Goal: Task Accomplishment & Management: Complete application form

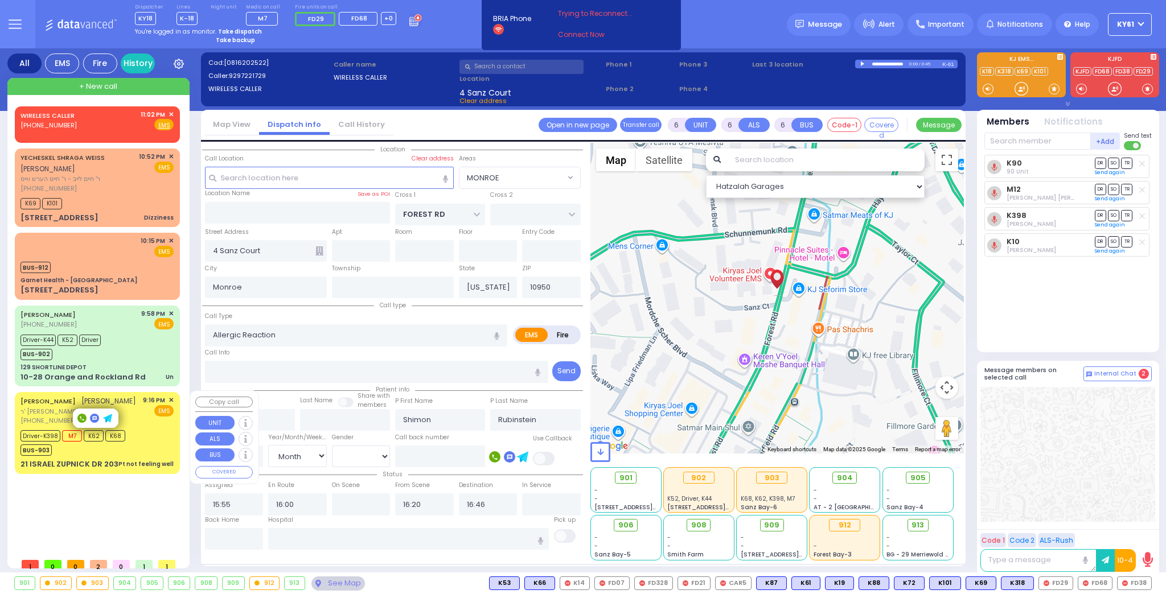
select select "MONROE"
select select "Month"
select select "[DEMOGRAPHIC_DATA]"
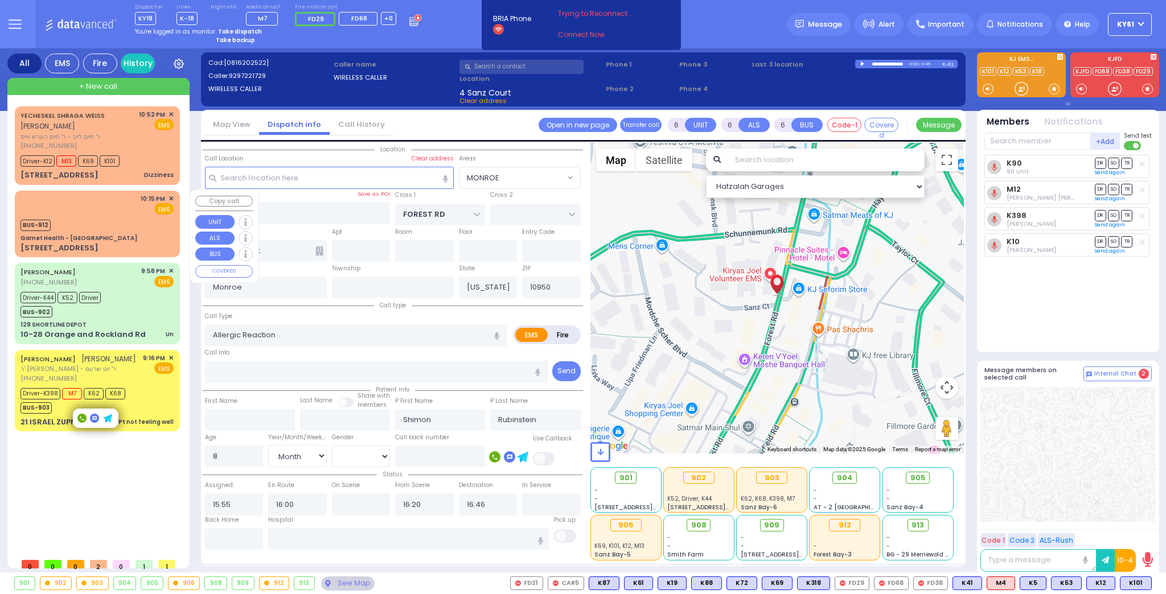
click at [133, 222] on div "BUS-912" at bounding box center [96, 224] width 153 height 14
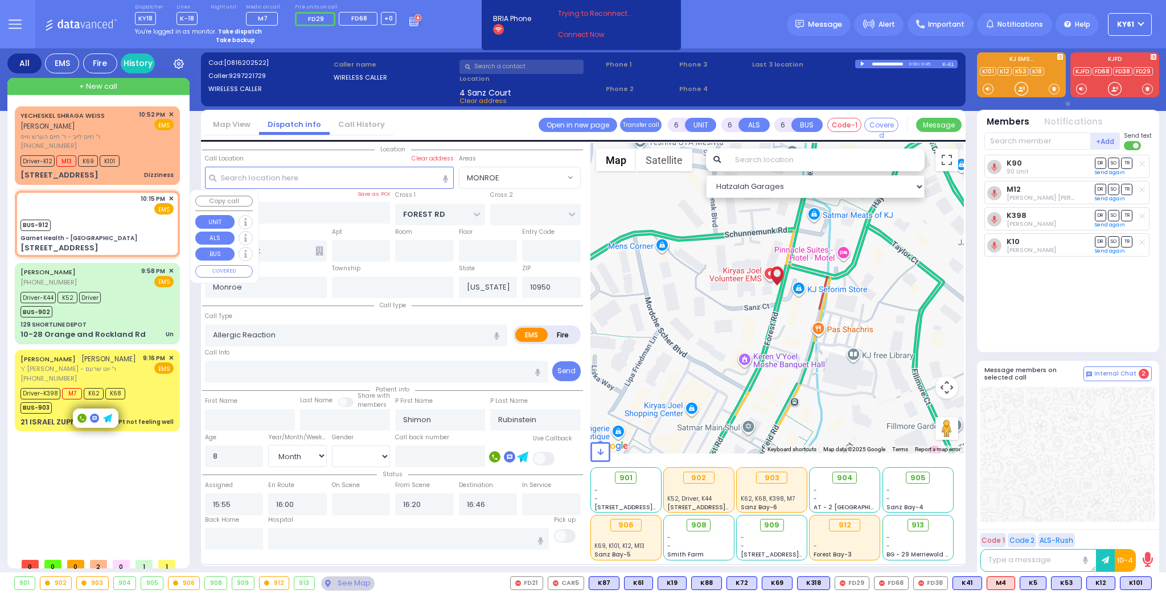
type input "2"
type input "1"
select select
radio input "true"
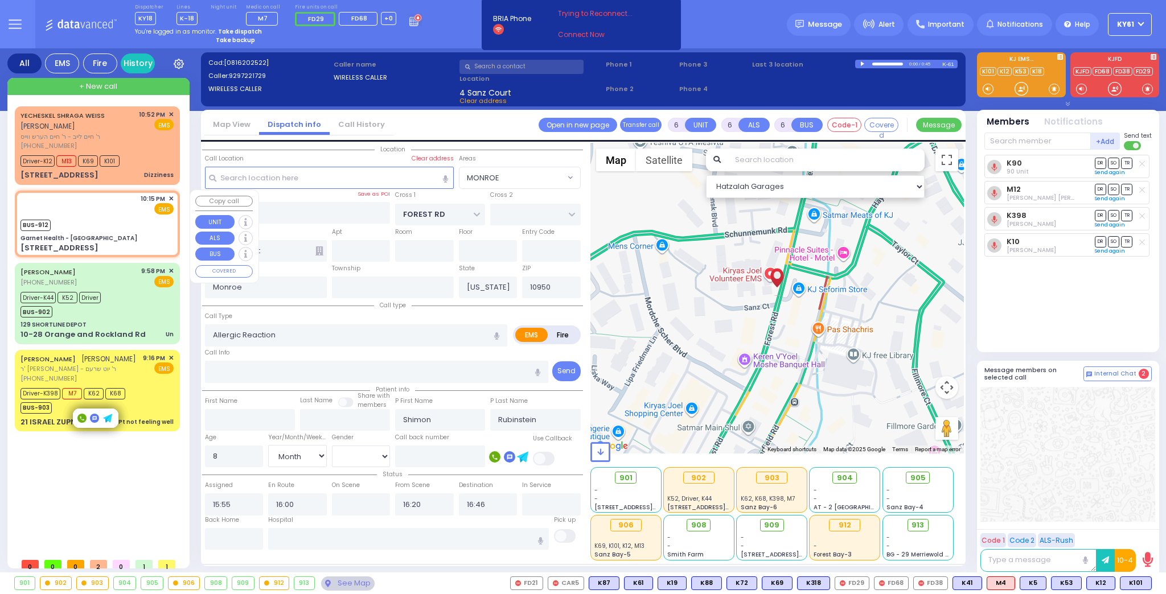
select select
type input "22:15"
select select "Hatzalah Garages"
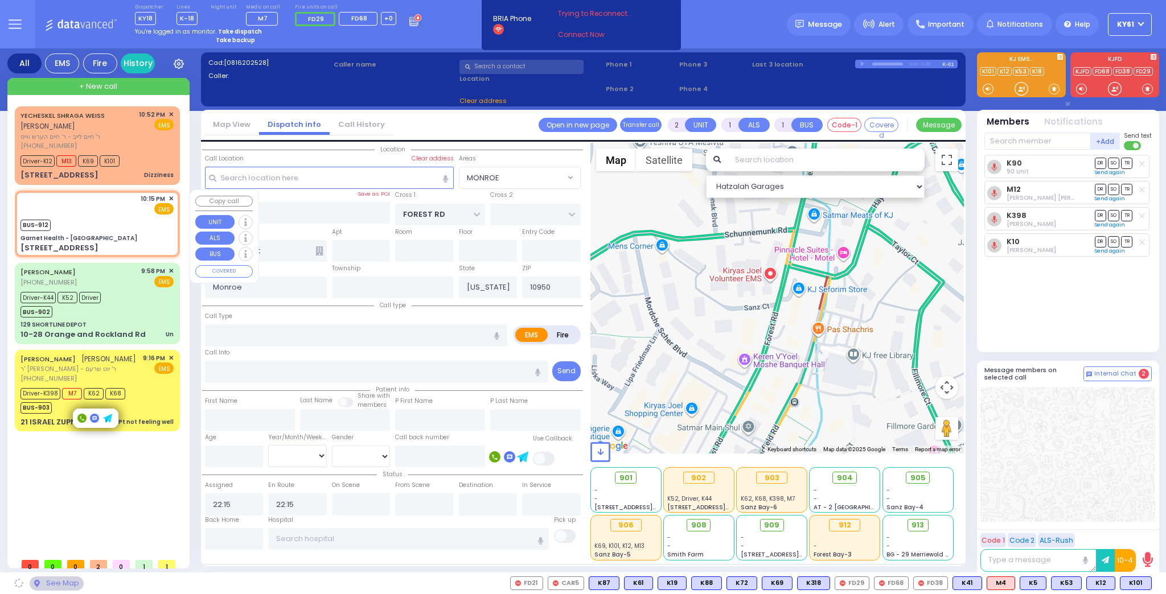
type input "Garnet Health - [GEOGRAPHIC_DATA]"
type input "GOLF LINKS RD"
type input "EAST MAIN ST"
type input "[STREET_ADDRESS]"
type input "Middletown"
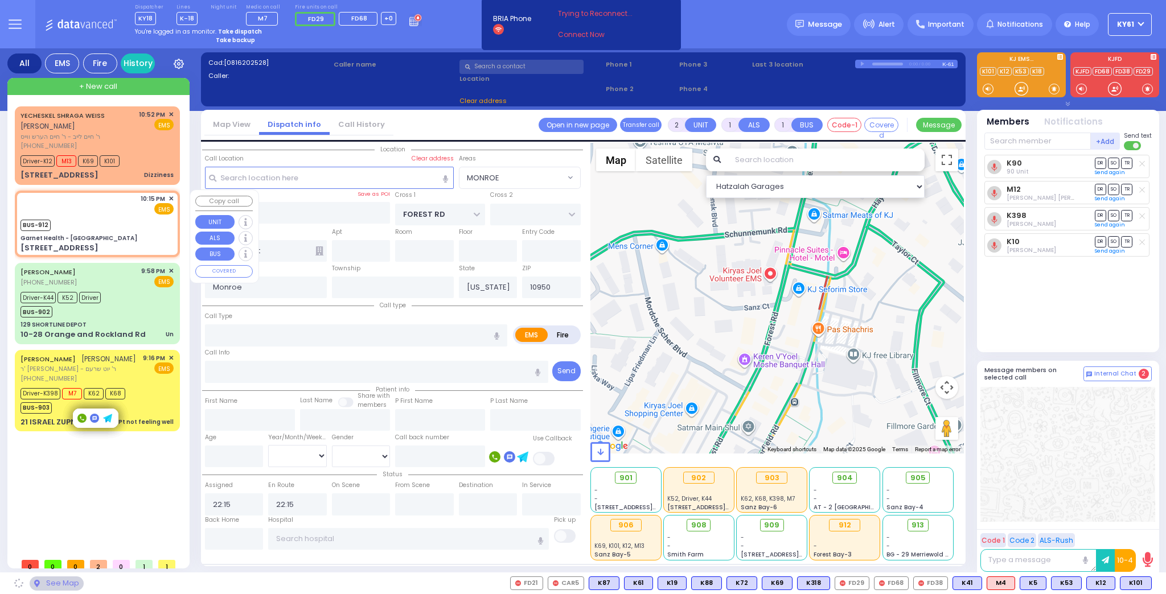
type input "10940"
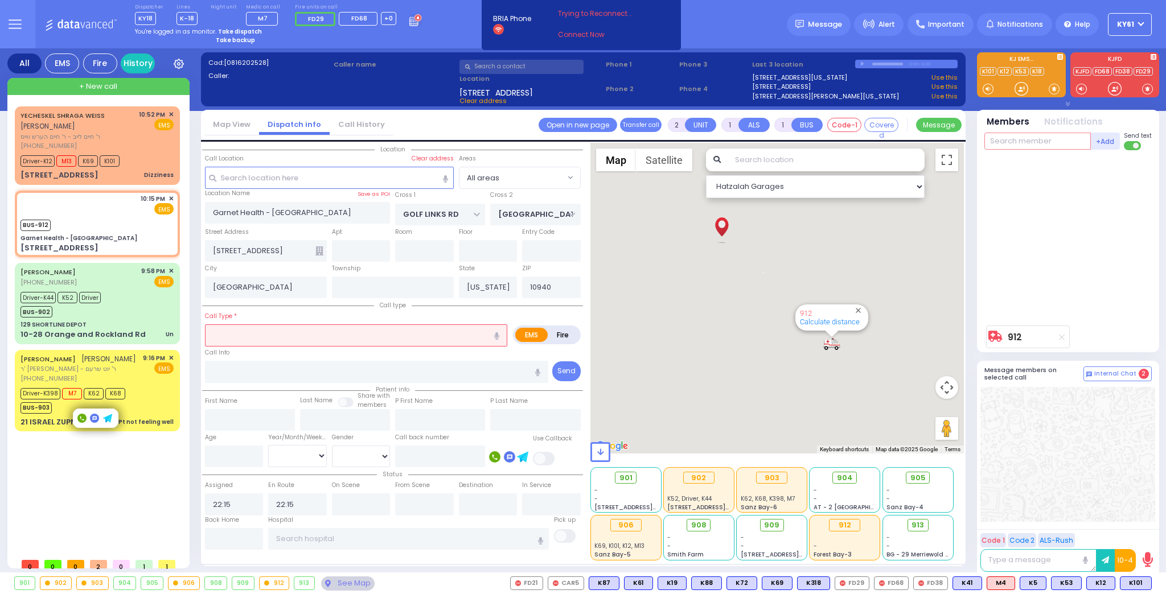
click at [1038, 143] on input "text" at bounding box center [1037, 141] width 106 height 17
type input "61"
type input "m12"
click at [1038, 162] on div "Medic12" at bounding box center [1022, 164] width 57 height 11
click at [1031, 143] on input "text" at bounding box center [1037, 141] width 106 height 17
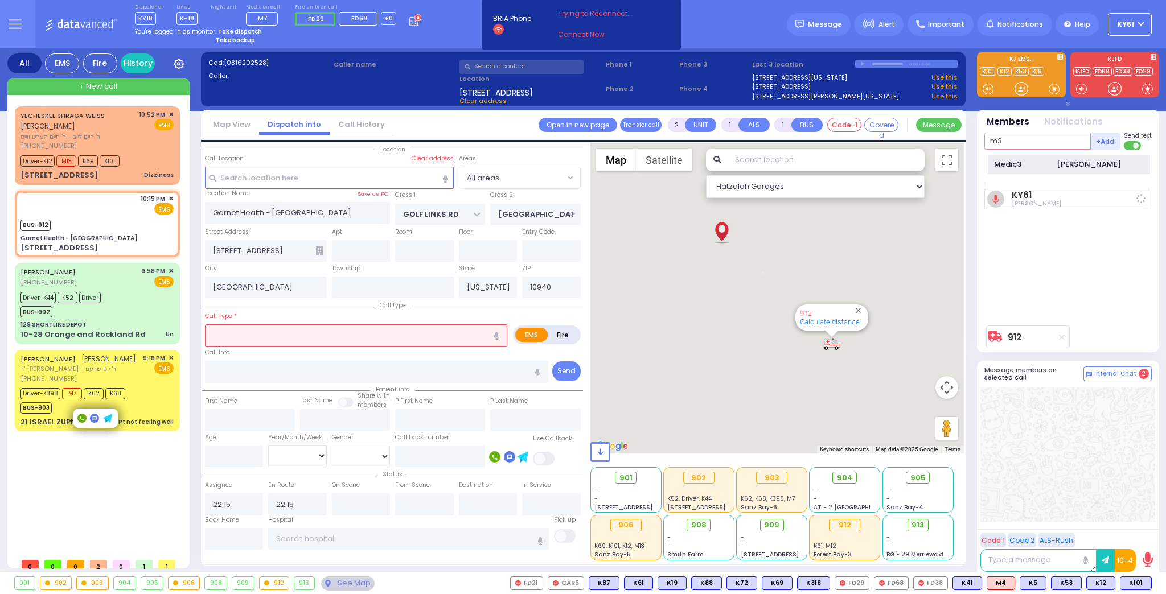
type input "m3"
click at [1039, 159] on div "Medic3" at bounding box center [1022, 164] width 57 height 11
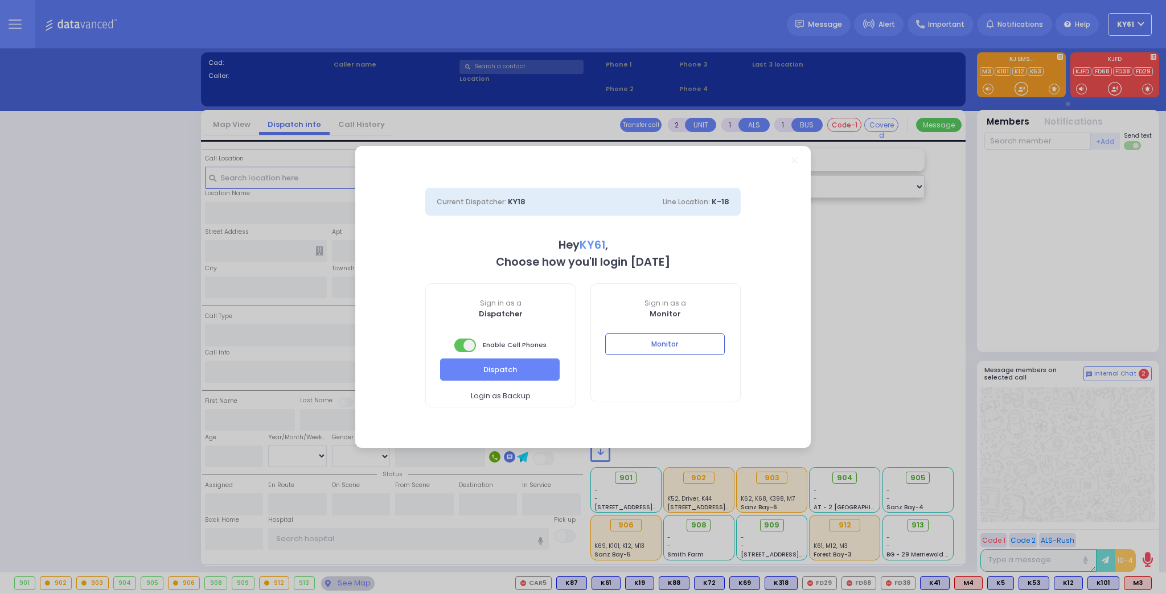
select select "7"
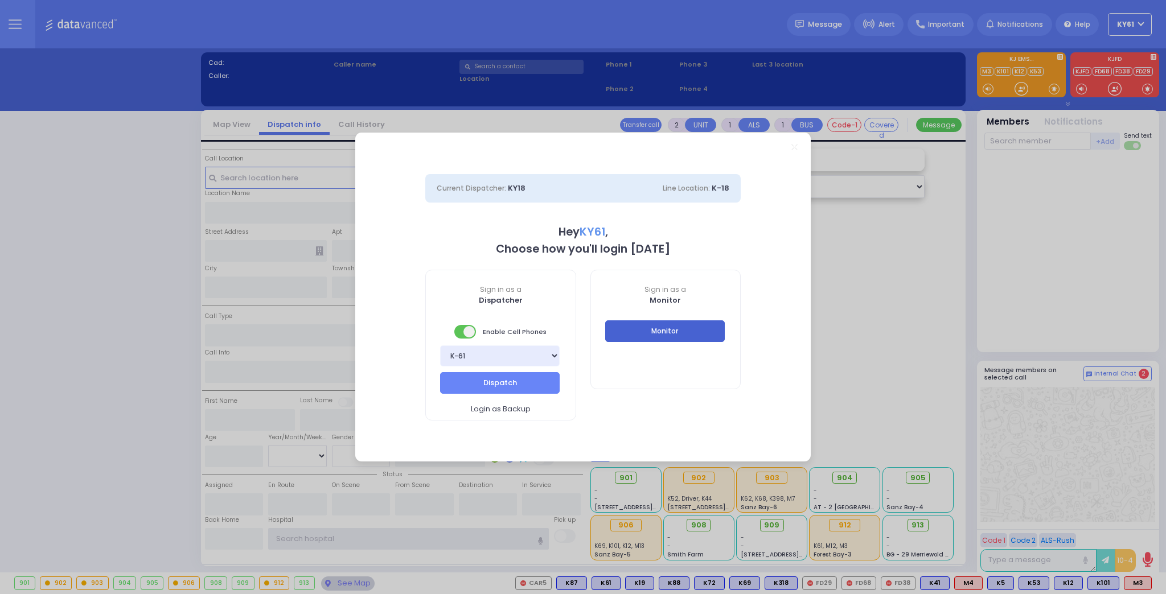
type input "ky61"
click at [697, 331] on button "Monitor" at bounding box center [665, 331] width 120 height 22
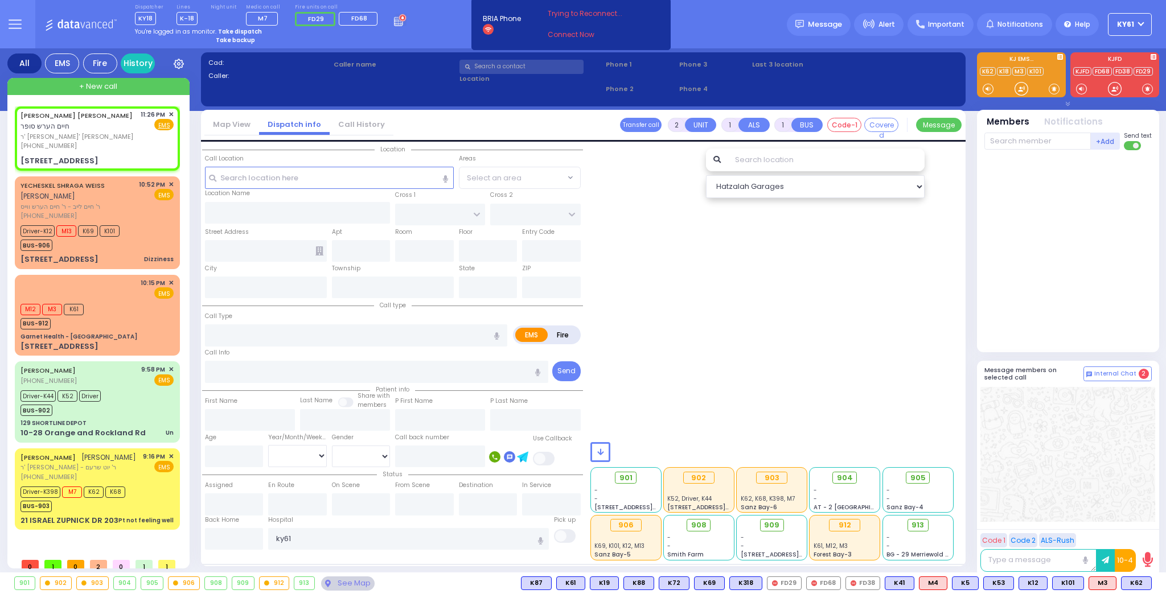
select select
radio input "true"
type input "[PERSON_NAME]"
type input "SOFER"
type input "40"
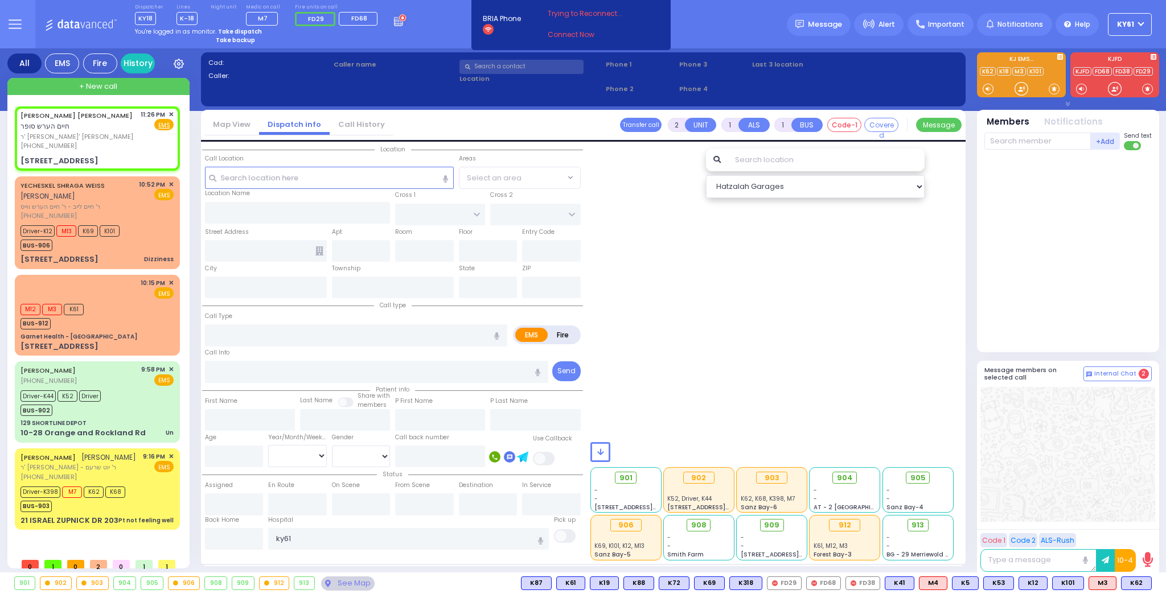
select select "Year"
type input "23:26"
select select
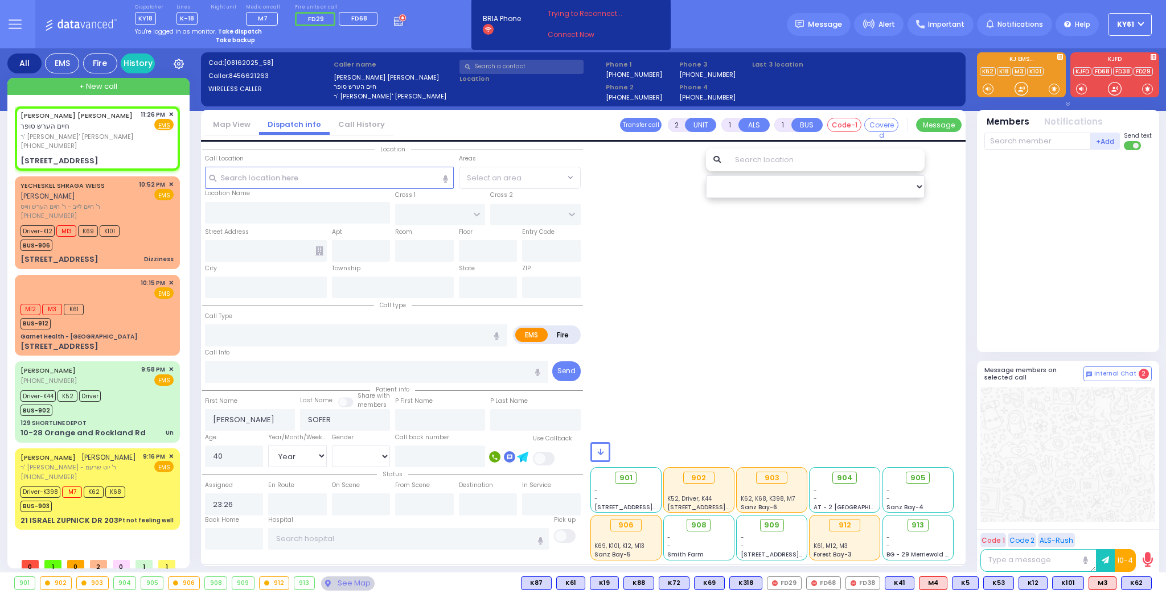
type input "[PERSON_NAME] BLVD"
type input "KAHAN DR"
type input "3 KERESTIER CT"
type input "406"
type input "[PERSON_NAME]"
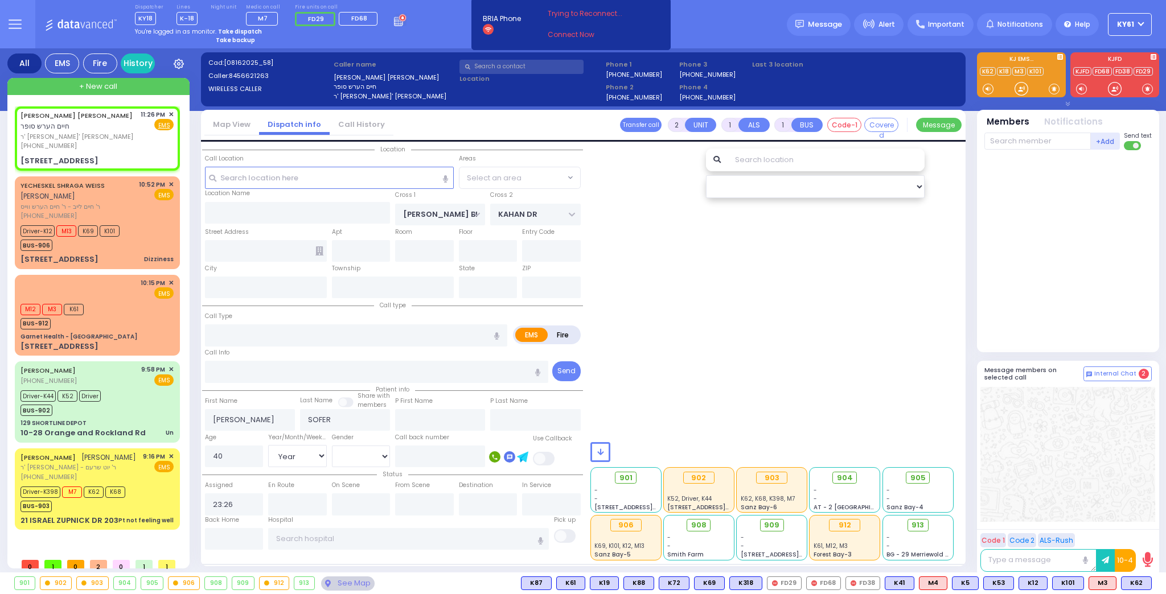
type input "[US_STATE]"
type input "10950"
select select "SECTION 4"
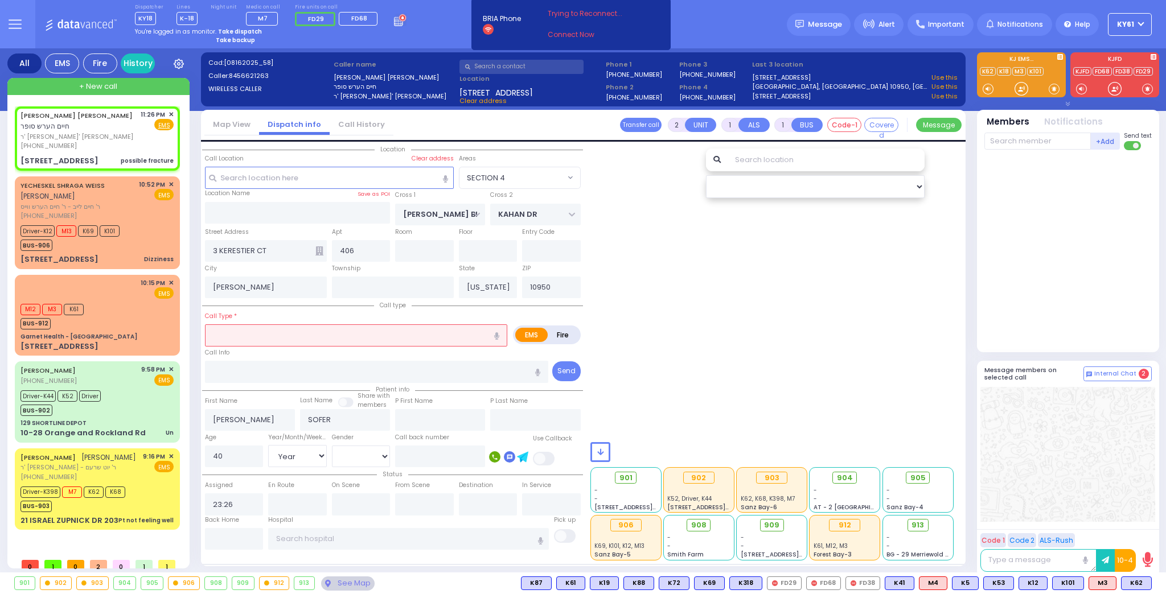
select select
type input "possible fracture"
radio input "true"
select select "Year"
select select
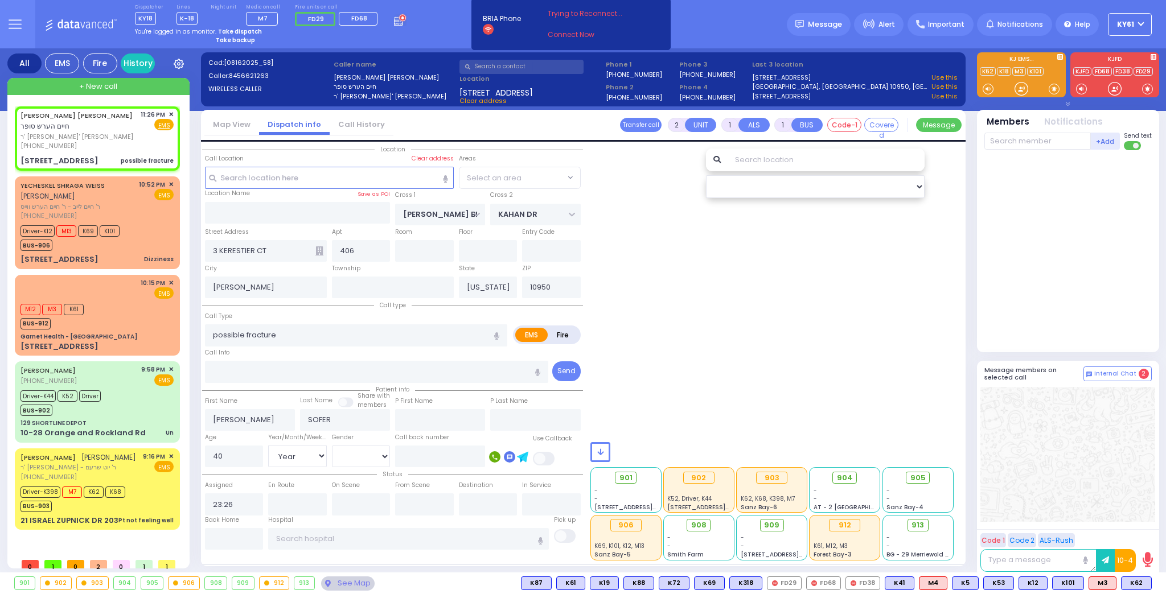
select select "SECTION 4"
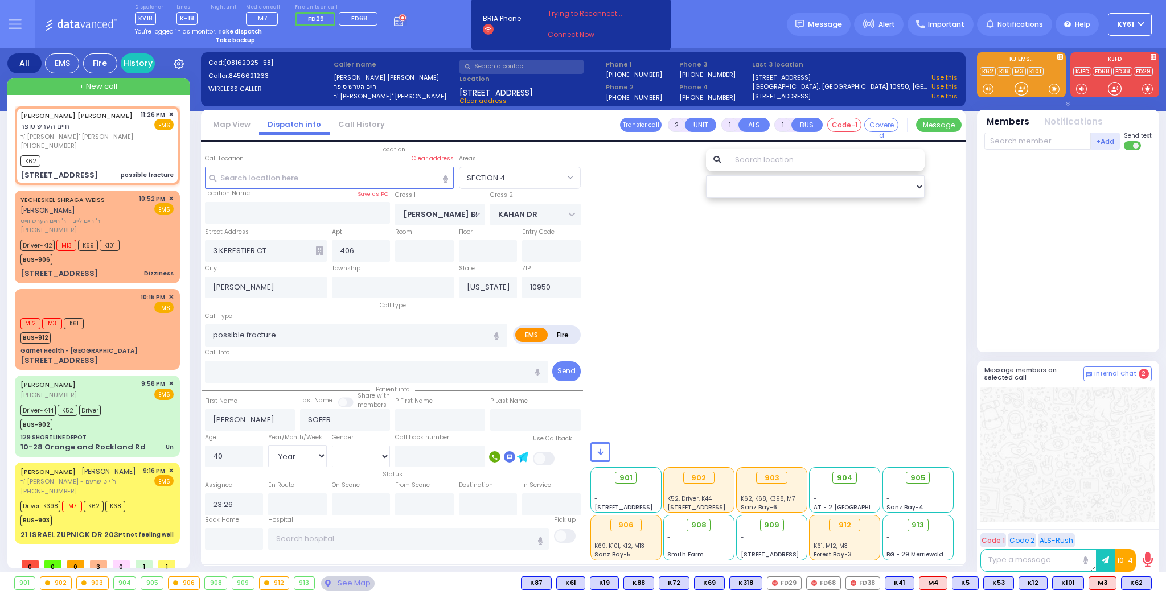
select select
radio input "true"
select select "Year"
type input "23:28"
select select
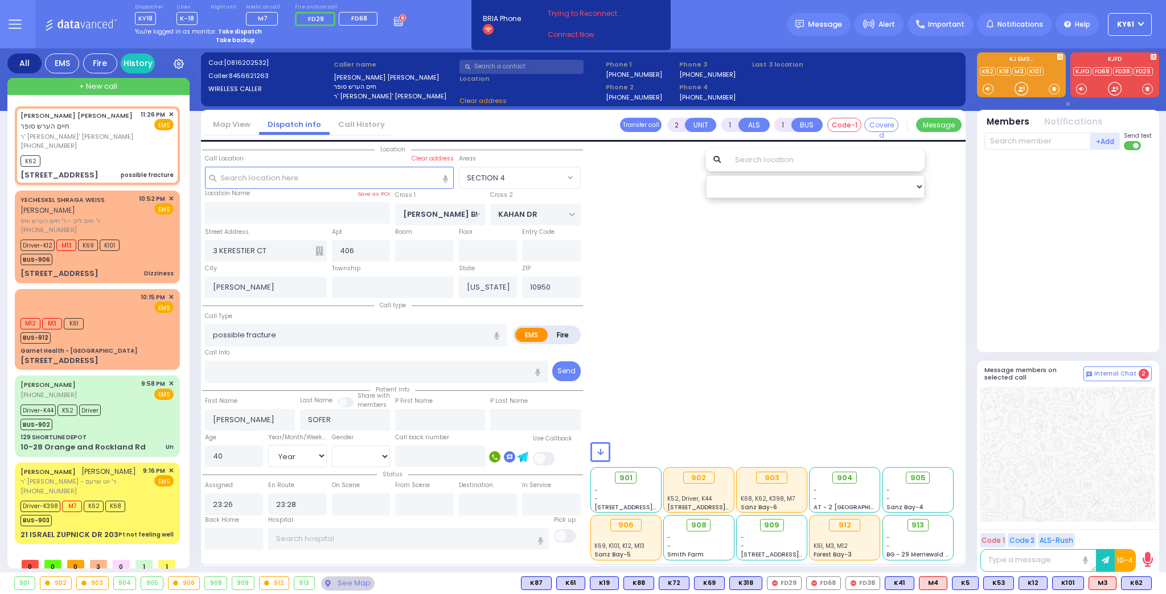
select select "SECTION 4"
click at [157, 501] on div "Driver-K398 M7 K62 K68 BUS-903" at bounding box center [96, 512] width 153 height 28
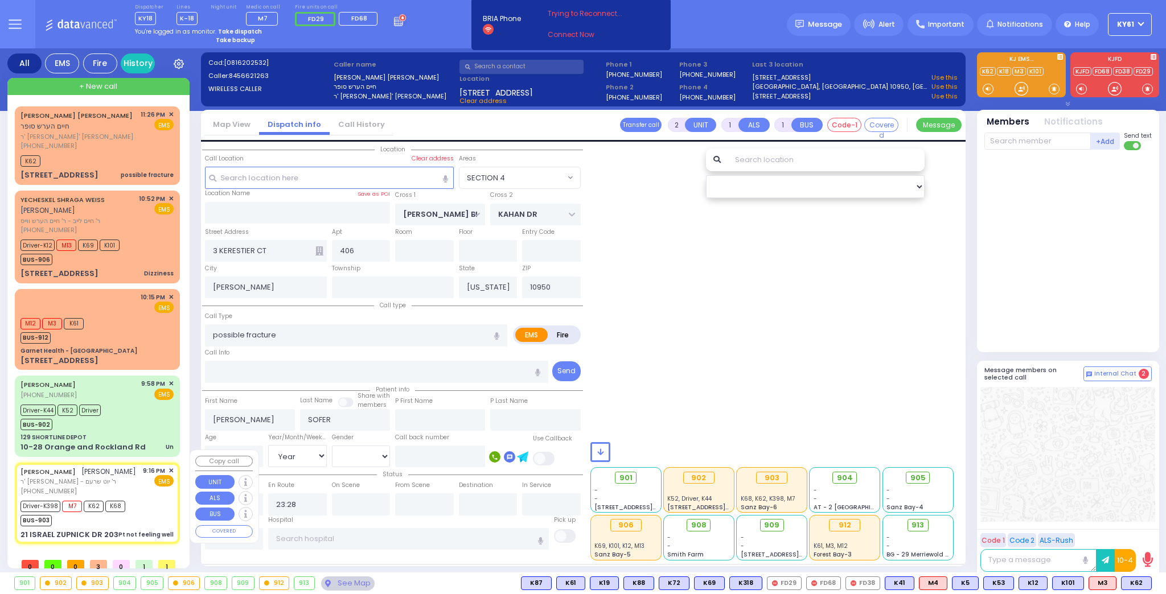
type input "6"
select select
type input "Pt not feeling well"
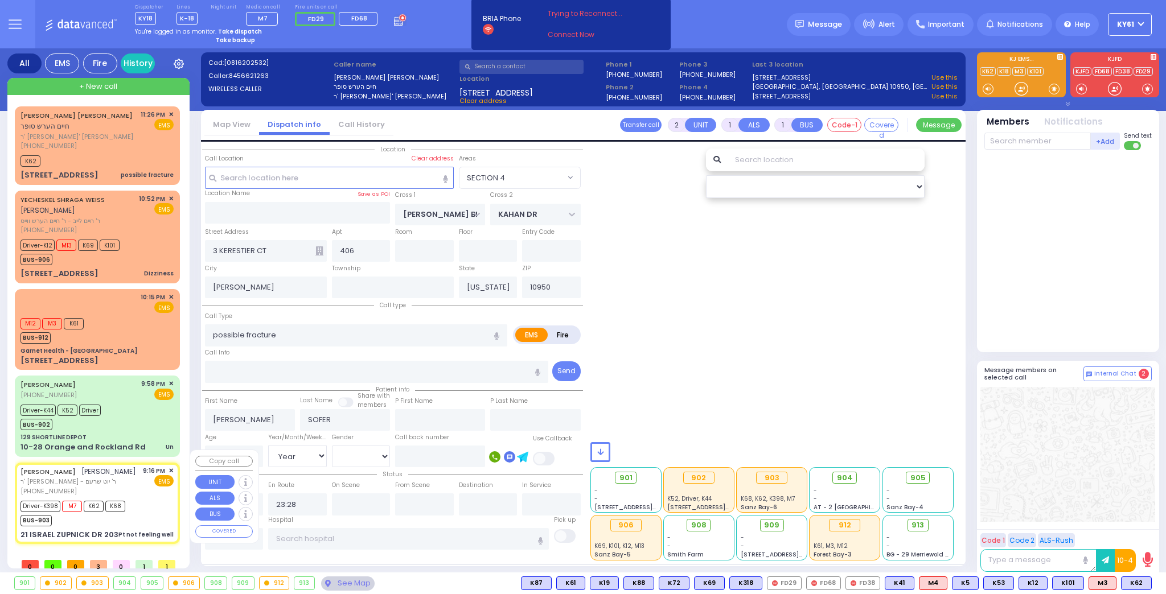
radio input "true"
type input "JOSHUA EFROIM"
type input "LOWY"
type input "Yehoshua"
type input "Levy"
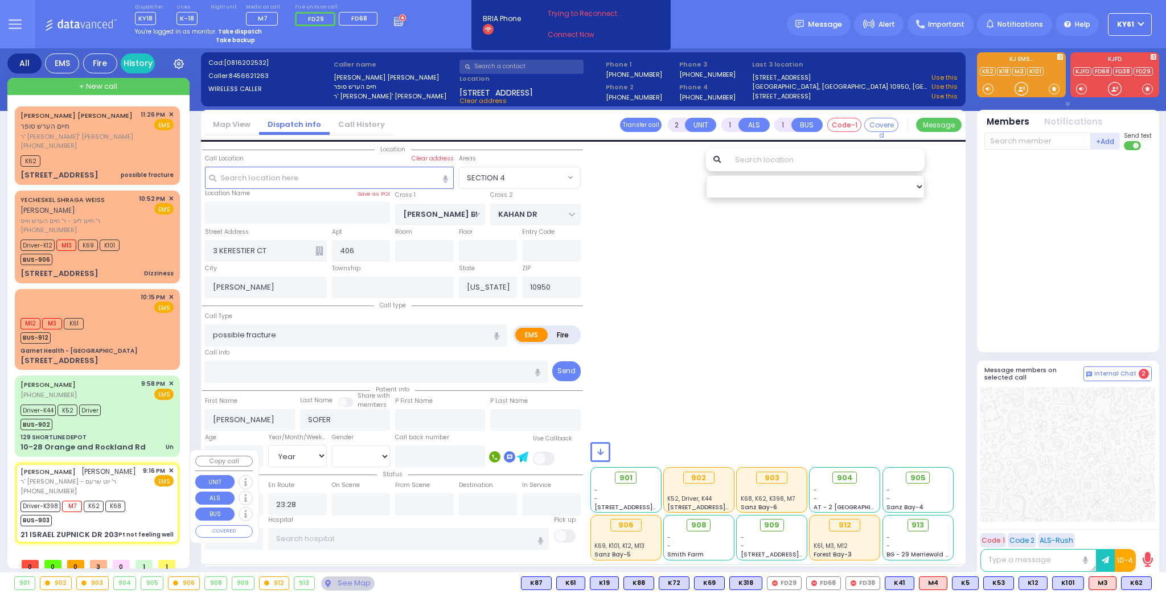
type input "60"
select select "Year"
select select "[DEMOGRAPHIC_DATA]"
type input "21:16"
type input "21:18"
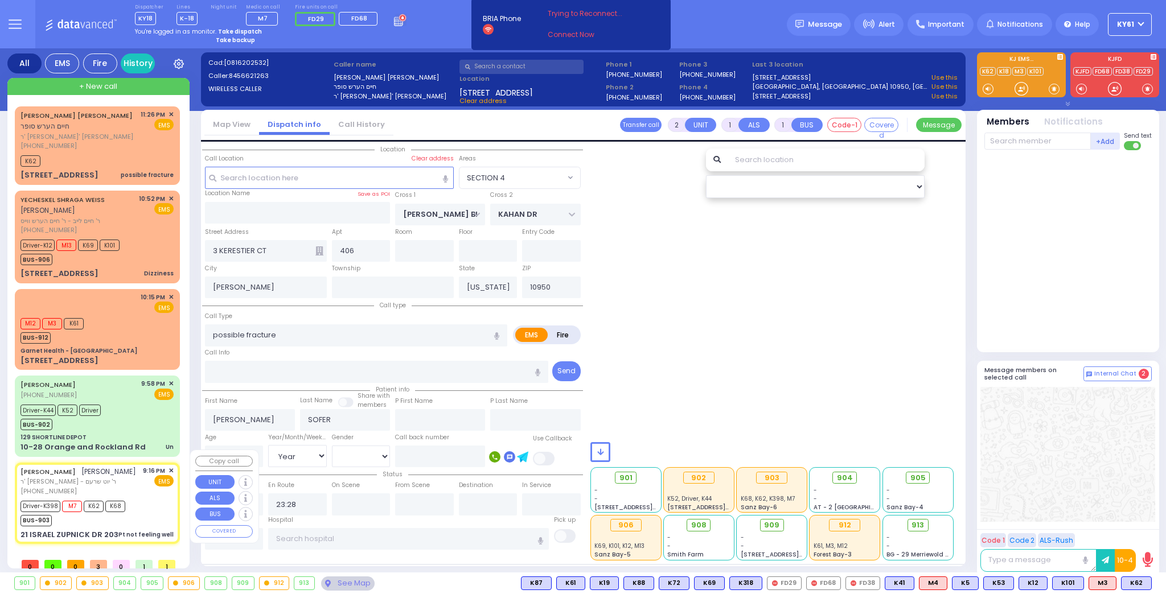
type input "21:22"
type input "21:44"
type input "22:45"
type input "23:45"
type input "Lenox Hill Hospital 100 E 77TH ST New York City"
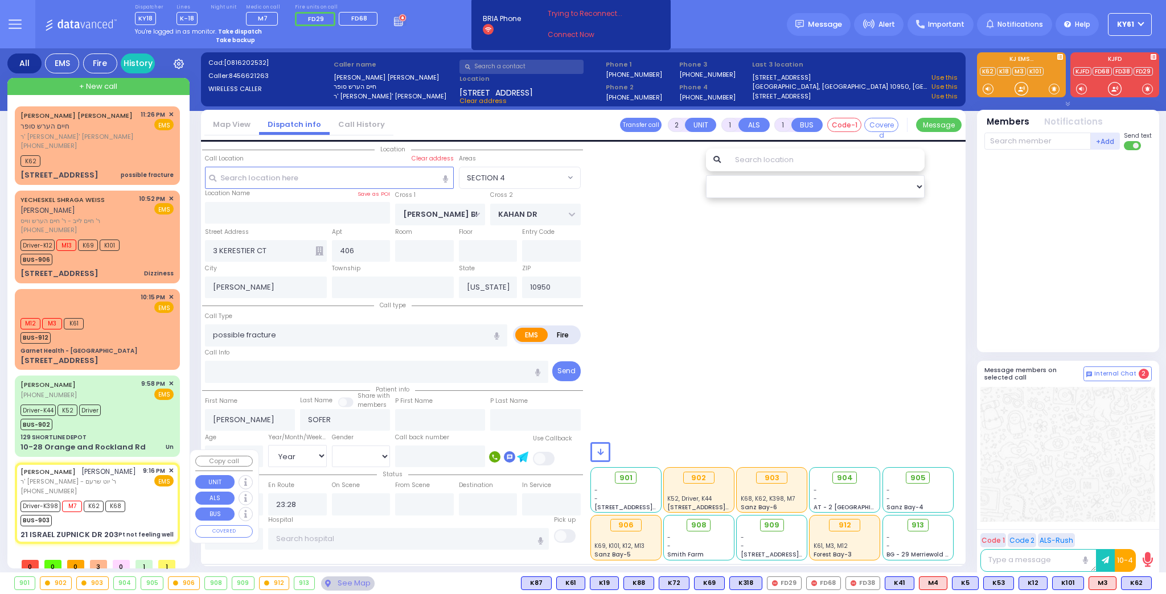
select select
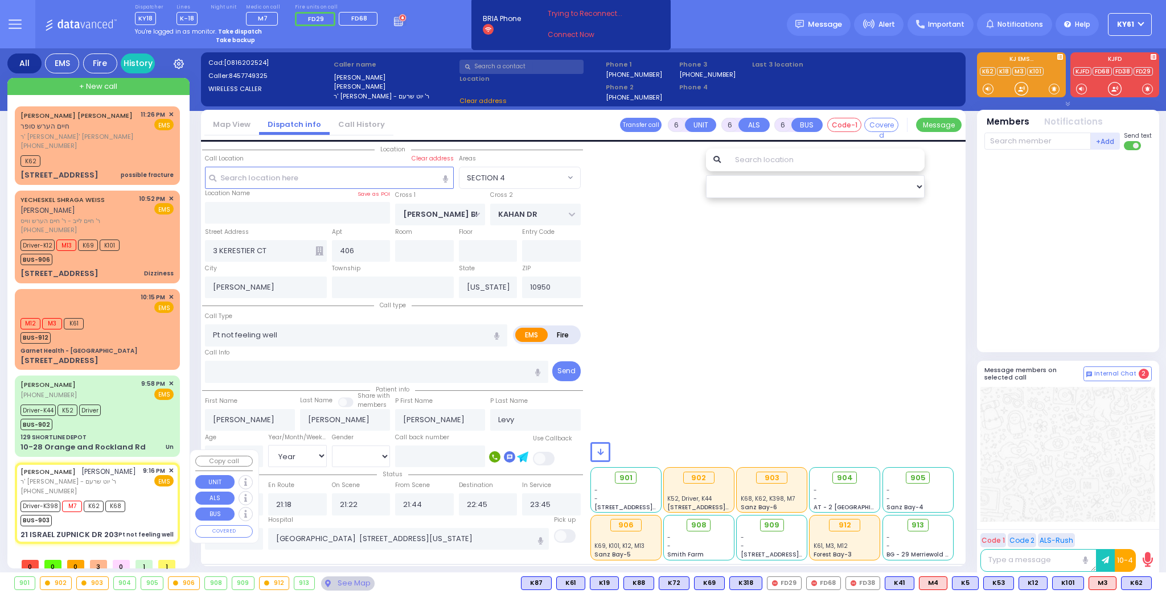
type input "21 ISRAEL ZUPNICK DR"
type input "203"
type input "Monroe"
select select "SECTION 4"
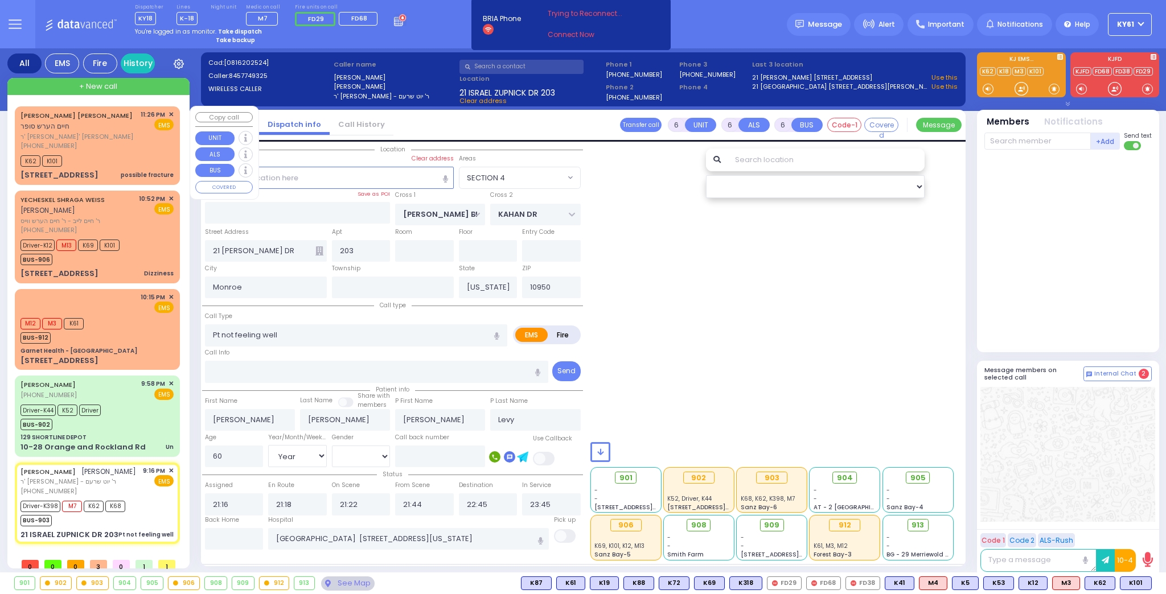
drag, startPoint x: 111, startPoint y: 132, endPoint x: 122, endPoint y: 135, distance: 11.2
click at [116, 141] on div "(845) 662-1263" at bounding box center [78, 146] width 116 height 10
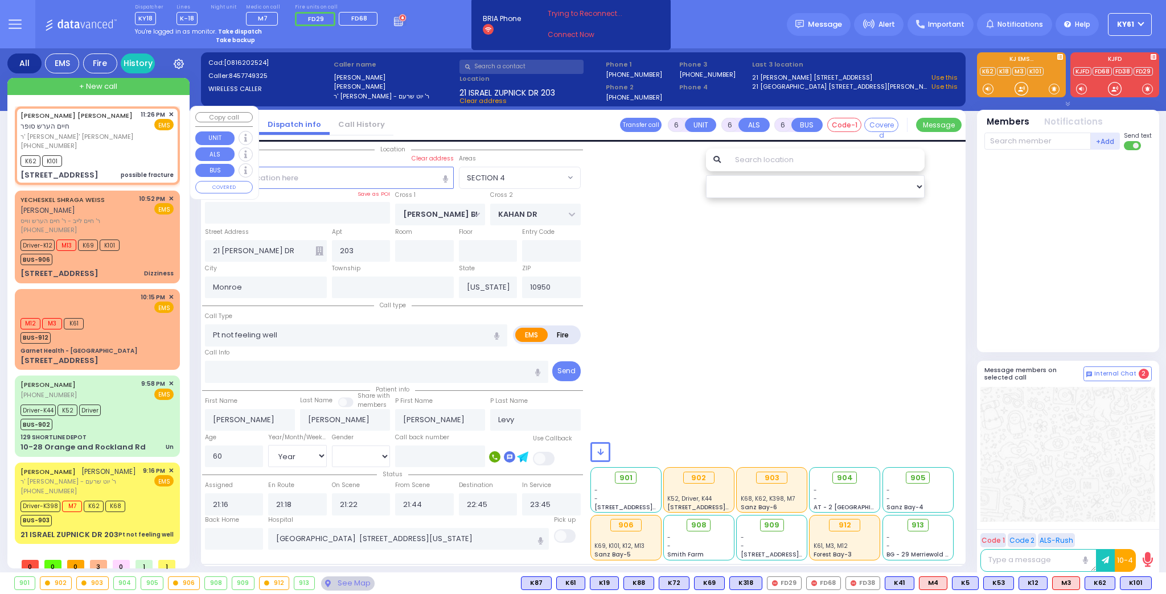
type input "2"
type input "1"
select select
type input "possible fracture"
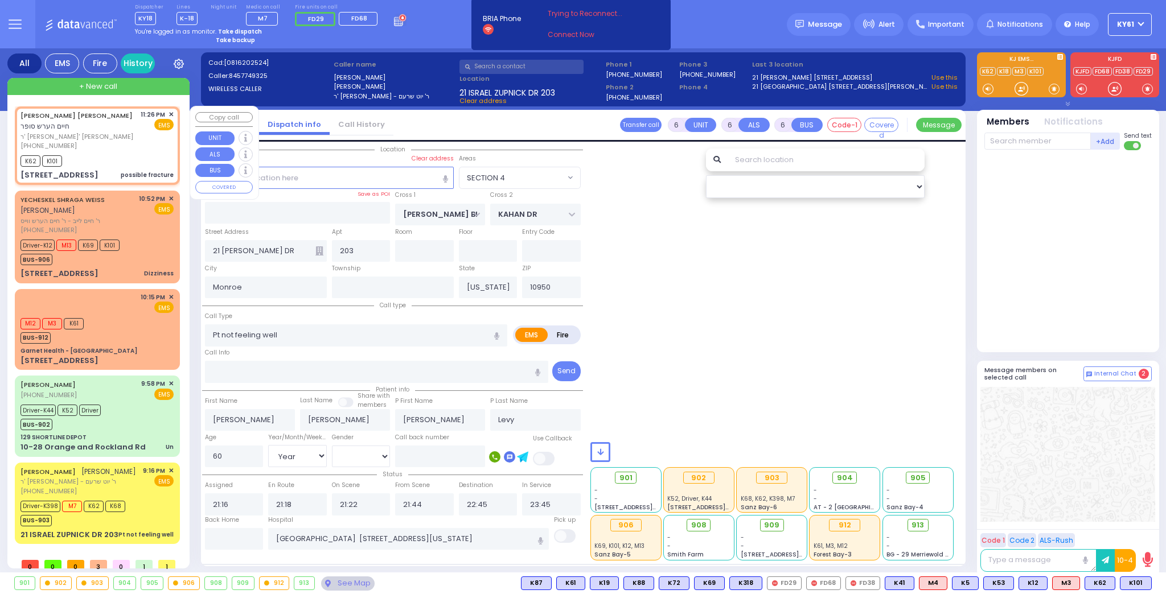
radio input "true"
type input "[PERSON_NAME]"
type input "SOFER"
type input "40"
select select "Year"
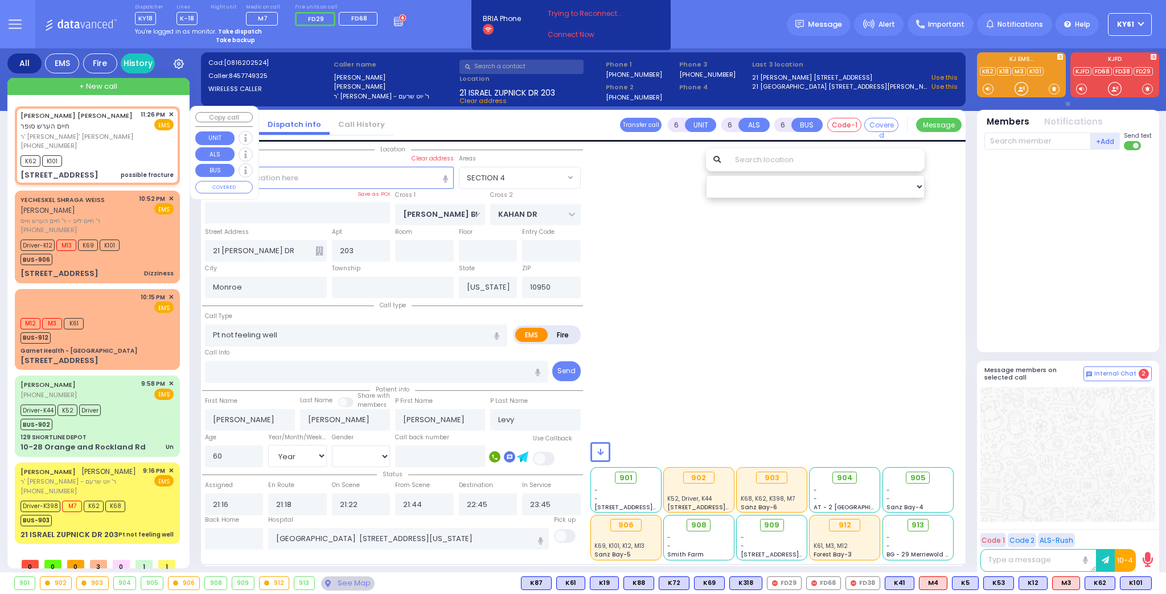
select select
type input "23:26"
type input "23:28"
select select
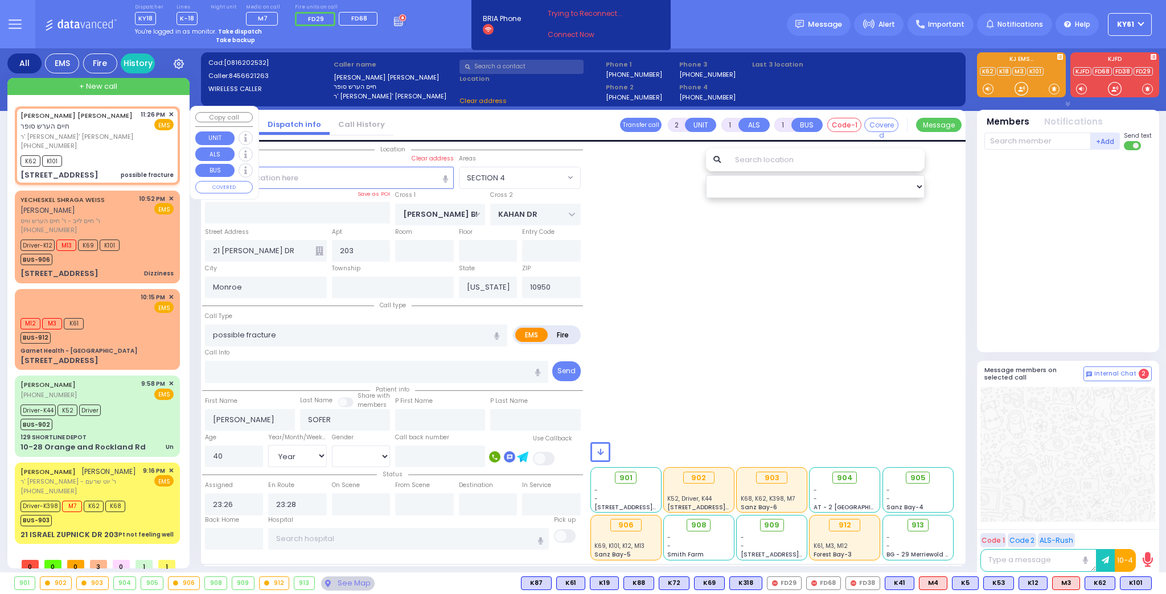
type input "3 KERESTIER CT"
type input "406"
type input "[PERSON_NAME]"
select select "SECTION 4"
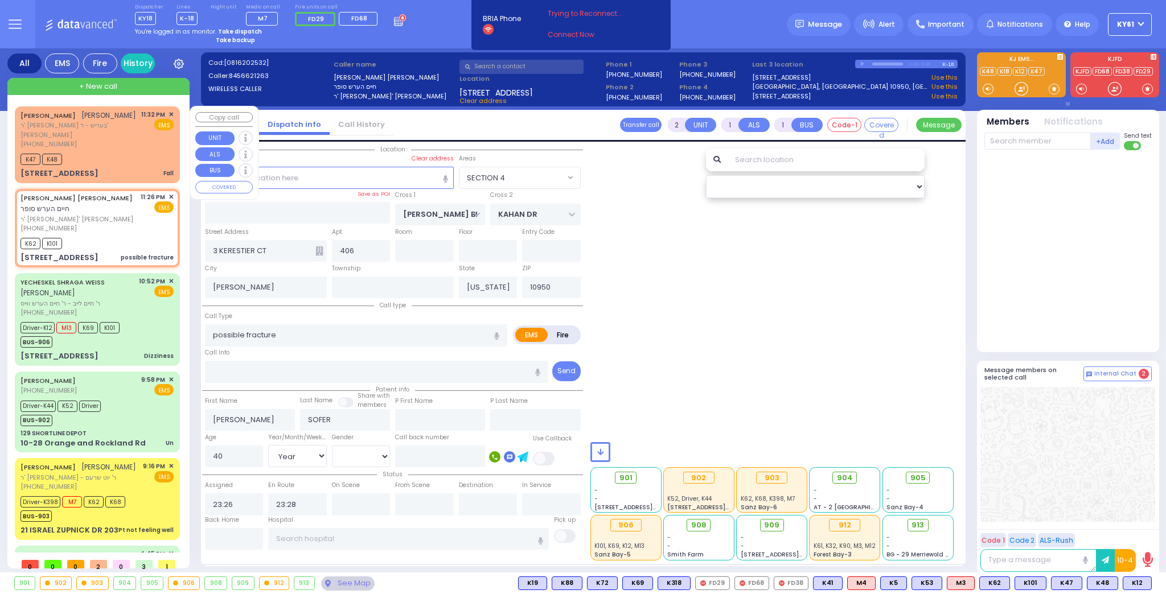
type input "6"
select select
radio input "true"
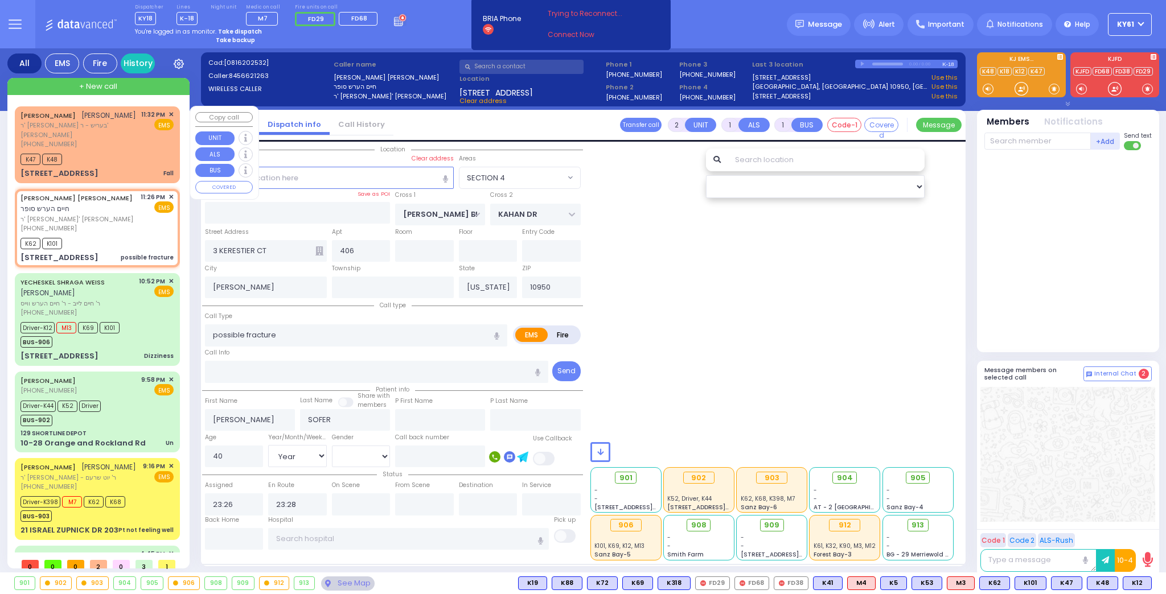
type input "Unknown"
select select "Year"
select select
select select "SECTION 4"
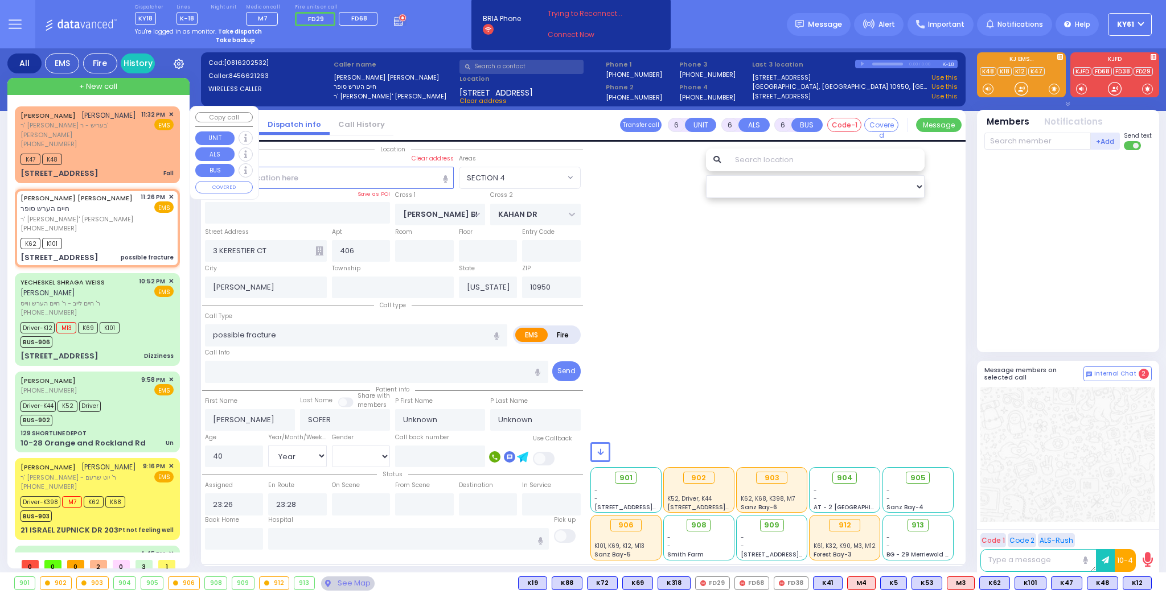
select select
radio input "true"
type input "[PERSON_NAME]"
type input "Sifer"
type input "39"
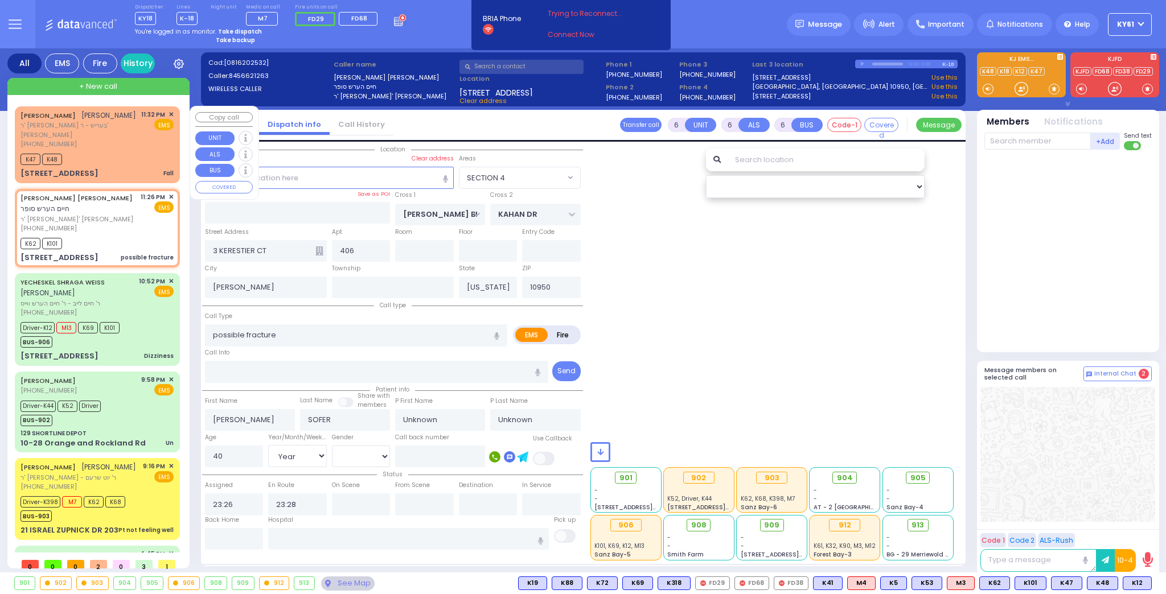
select select "Year"
select select
select select "SECTION 4"
select select
radio input "true"
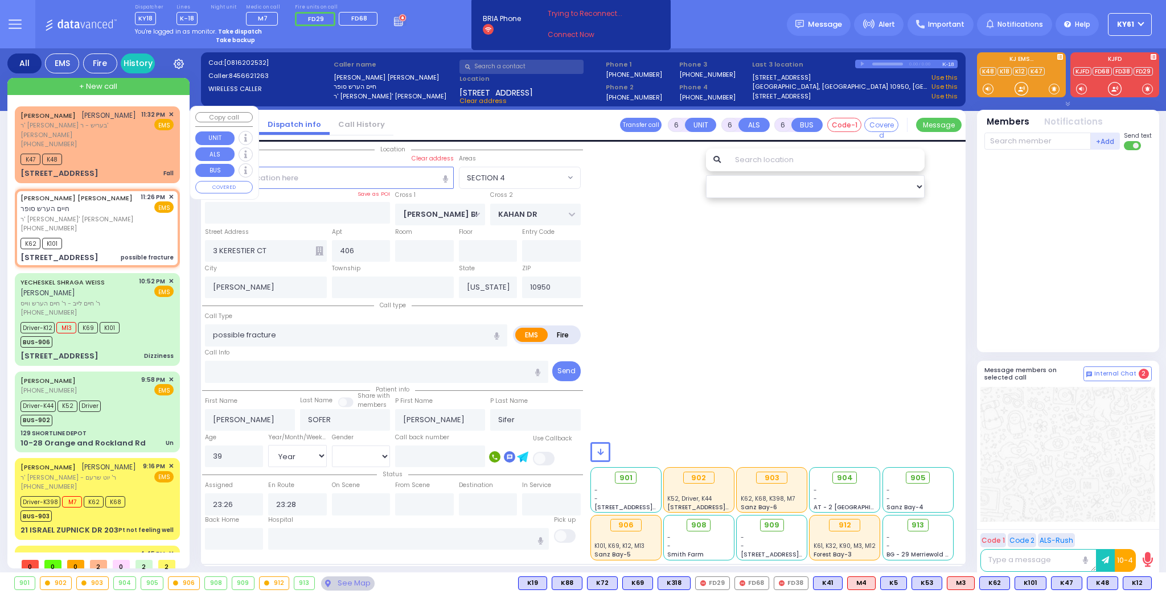
select select "Year"
select select
select select "SECTION 4"
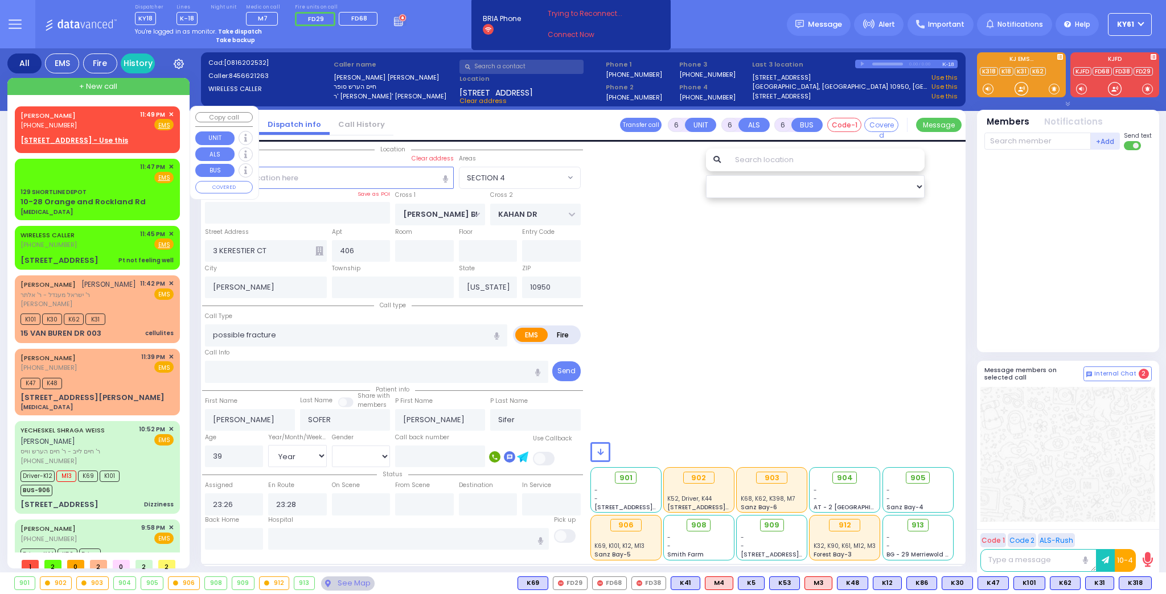
select select "SECTION 4"
select select "Year"
select select
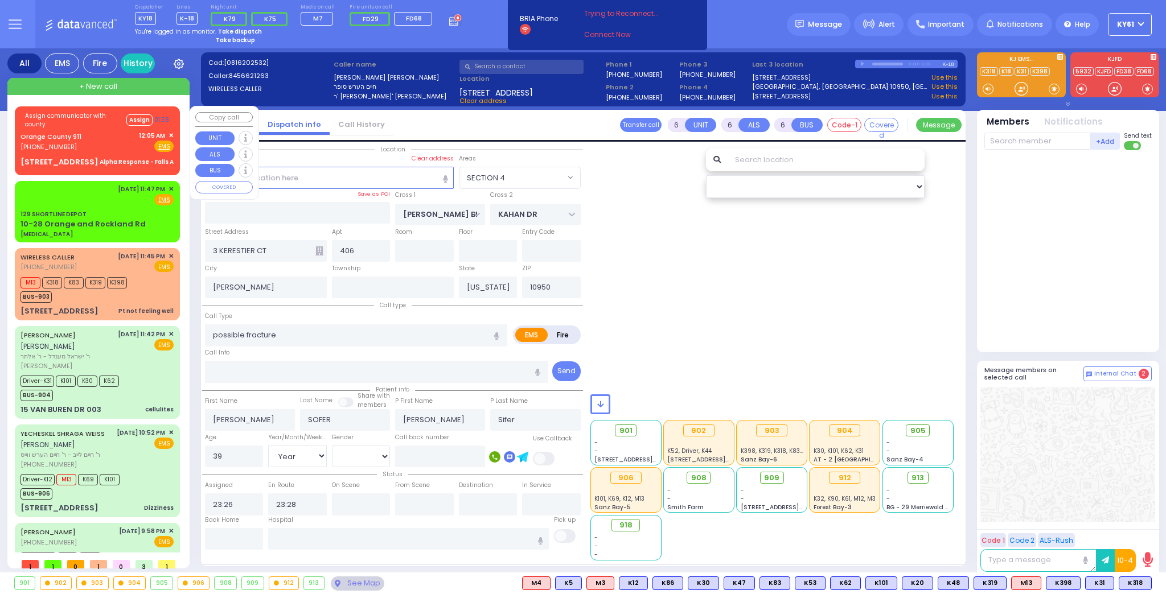
select select "SECTION 4"
select select "Year"
select select
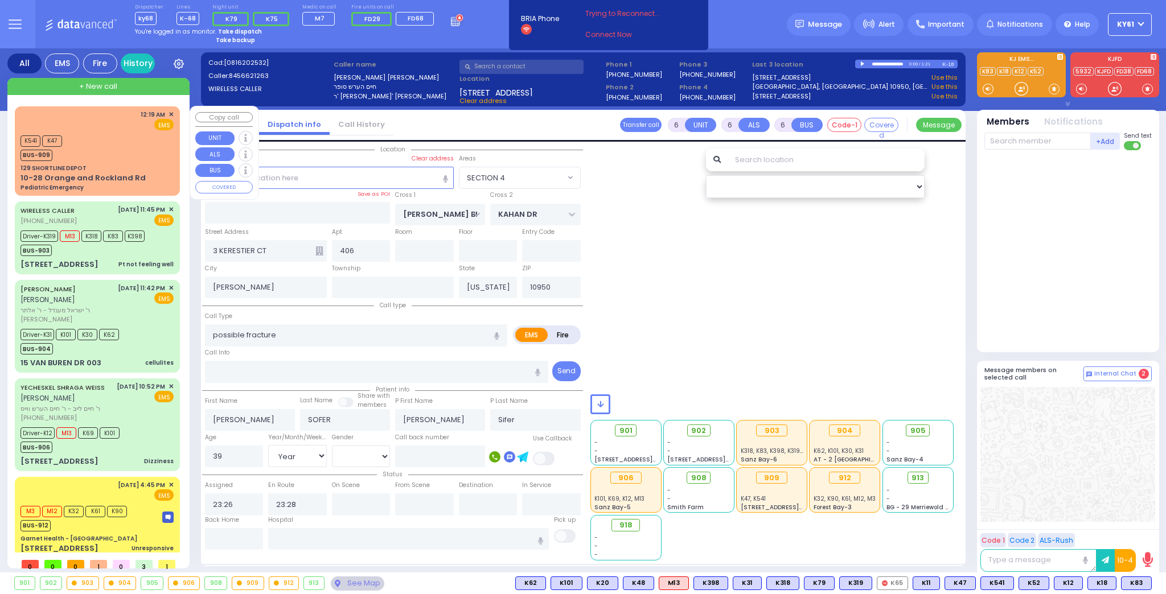
select select "SECTION 4"
select select "Year"
select select
